Goal: Find specific page/section: Find specific page/section

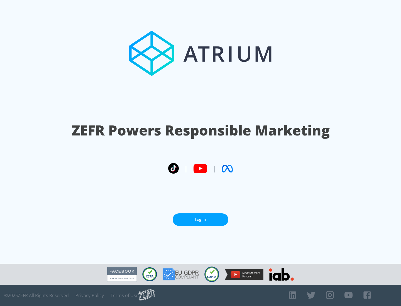
click at [200, 220] on link "Log In" at bounding box center [201, 219] width 56 height 13
